Goal: Task Accomplishment & Management: Complete application form

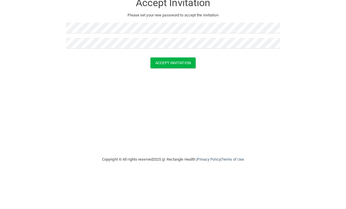
click at [181, 92] on button "Accept Invitation" at bounding box center [173, 97] width 45 height 11
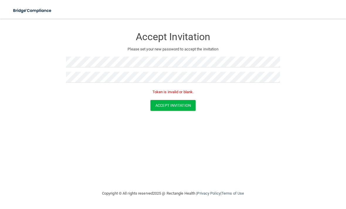
click at [175, 109] on button "Accept Invitation" at bounding box center [173, 105] width 45 height 11
click at [178, 108] on button "Accept Invitation" at bounding box center [173, 105] width 45 height 11
click at [181, 108] on button "Accept Invitation" at bounding box center [173, 105] width 45 height 11
click at [181, 107] on button "Accept Invitation" at bounding box center [173, 105] width 45 height 11
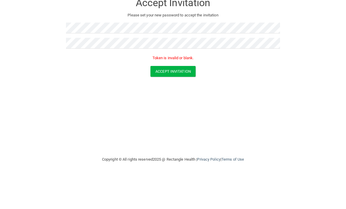
click at [183, 100] on button "Accept Invitation" at bounding box center [173, 105] width 45 height 11
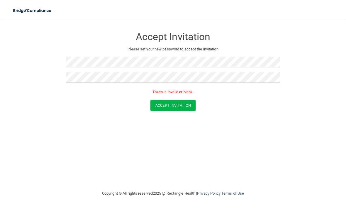
click at [174, 101] on button "Accept Invitation" at bounding box center [173, 105] width 45 height 11
click at [177, 107] on button "Accept Invitation" at bounding box center [173, 105] width 45 height 11
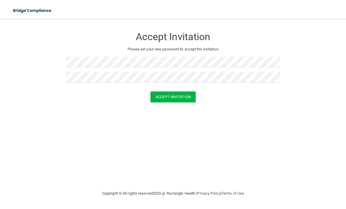
click at [187, 96] on button "Accept Invitation" at bounding box center [173, 97] width 45 height 11
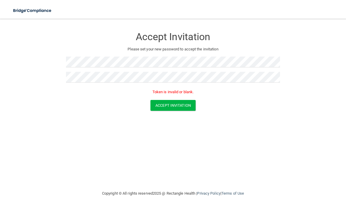
click at [205, 95] on div "Token is invalid or blank." at bounding box center [173, 93] width 214 height 13
